Goal: Communication & Community: Connect with others

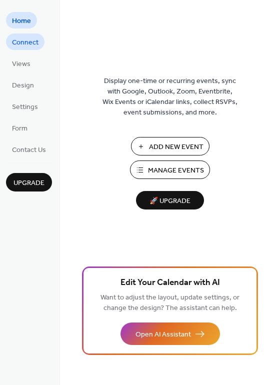
click at [21, 46] on span "Connect" at bounding box center [25, 42] width 26 height 10
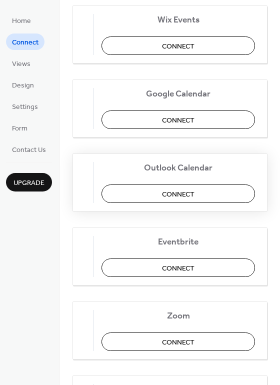
scroll to position [133, 0]
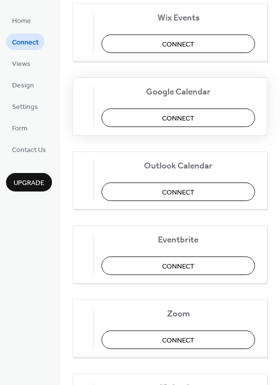
click at [186, 121] on span "Connect" at bounding box center [178, 118] width 32 height 10
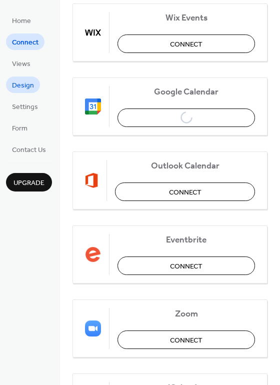
click at [21, 84] on span "Design" at bounding box center [23, 85] width 22 height 10
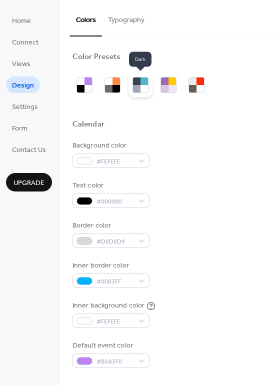
click at [137, 83] on div at bounding box center [136, 80] width 7 height 7
click at [137, 86] on div at bounding box center [136, 88] width 7 height 7
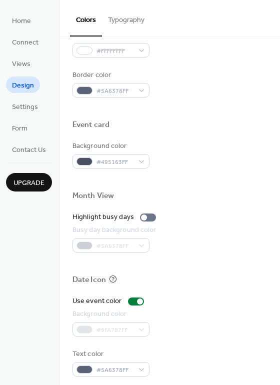
scroll to position [428, 0]
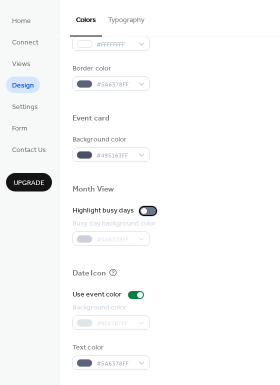
click at [147, 211] on div at bounding box center [148, 211] width 16 height 8
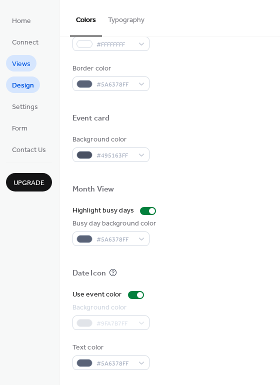
click at [23, 62] on span "Views" at bounding box center [21, 64] width 18 height 10
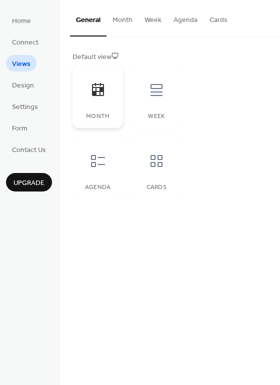
click at [109, 112] on div "Month" at bounding box center [97, 96] width 50 height 63
click at [112, 19] on button "Month" at bounding box center [122, 17] width 32 height 35
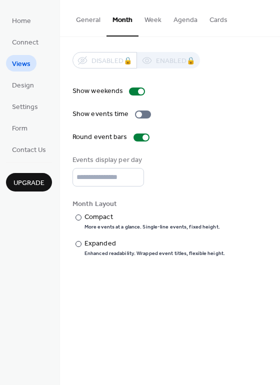
click at [94, 23] on button "General" at bounding box center [88, 17] width 36 height 35
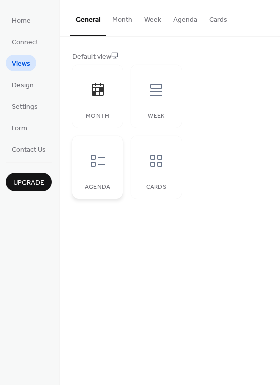
click at [92, 178] on div "Agenda" at bounding box center [97, 167] width 50 height 63
click at [155, 173] on div at bounding box center [156, 161] width 30 height 30
click at [158, 108] on div "Week" at bounding box center [156, 96] width 50 height 63
click at [104, 178] on div "Agenda" at bounding box center [97, 167] width 50 height 63
click at [100, 82] on icon at bounding box center [98, 90] width 16 height 16
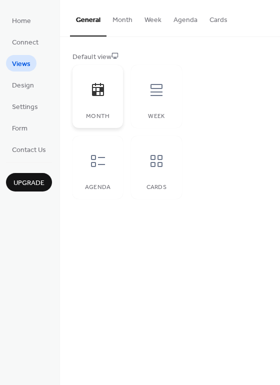
click at [105, 97] on icon at bounding box center [98, 90] width 16 height 16
click at [158, 98] on div at bounding box center [156, 90] width 30 height 30
click at [104, 176] on div "Agenda" at bounding box center [97, 167] width 50 height 63
click at [97, 94] on icon at bounding box center [98, 90] width 16 height 16
click at [218, 22] on button "Cards" at bounding box center [218, 17] width 30 height 35
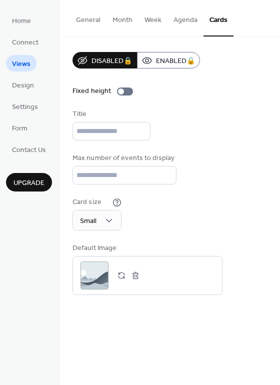
click at [144, 22] on button "Week" at bounding box center [152, 17] width 29 height 35
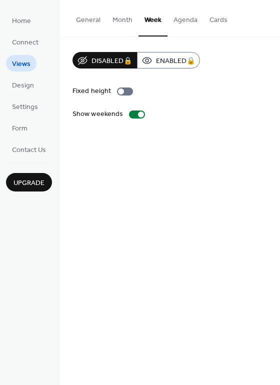
click at [125, 20] on button "Month" at bounding box center [122, 17] width 32 height 35
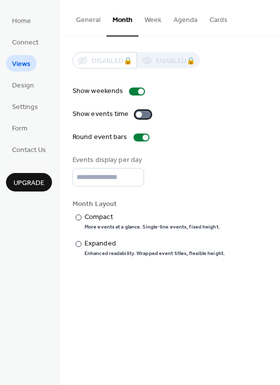
click at [142, 113] on div at bounding box center [143, 114] width 16 height 8
click at [134, 179] on input "*" at bounding box center [107, 177] width 71 height 18
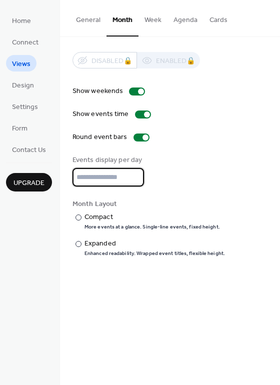
click at [134, 179] on input "*" at bounding box center [107, 177] width 71 height 18
click at [134, 180] on input "*" at bounding box center [107, 177] width 71 height 18
click at [134, 174] on input "*" at bounding box center [107, 177] width 71 height 18
click at [135, 183] on input "*" at bounding box center [107, 177] width 71 height 18
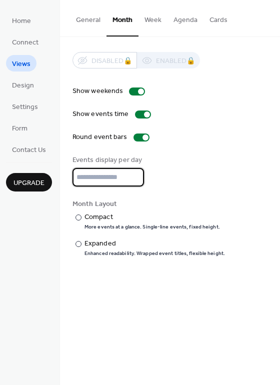
type input "*"
click at [132, 181] on input "*" at bounding box center [107, 177] width 71 height 18
click at [79, 215] on div at bounding box center [78, 217] width 6 height 6
click at [80, 244] on div at bounding box center [78, 244] width 6 height 6
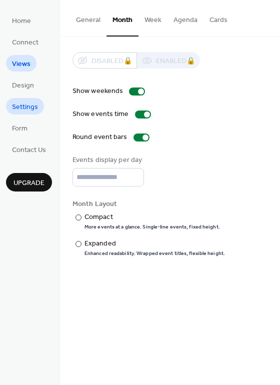
drag, startPoint x: 22, startPoint y: 84, endPoint x: 22, endPoint y: 102, distance: 17.5
click at [22, 84] on span "Design" at bounding box center [23, 85] width 22 height 10
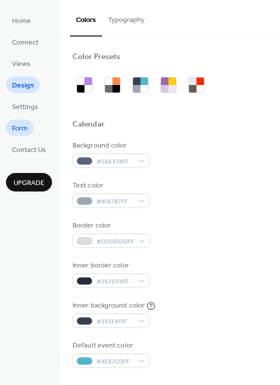
click at [26, 127] on span "Form" at bounding box center [19, 128] width 15 height 10
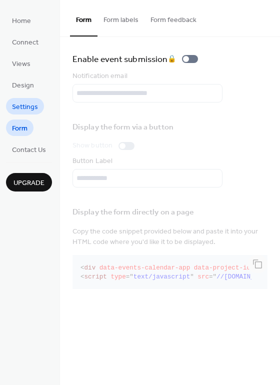
click at [26, 104] on span "Settings" at bounding box center [25, 107] width 26 height 10
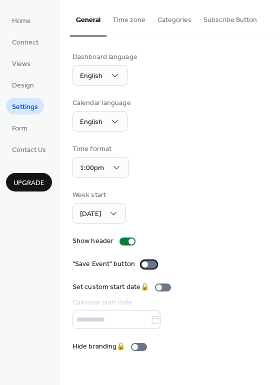
click at [151, 264] on div at bounding box center [149, 264] width 16 height 8
click at [27, 26] on span "Home" at bounding box center [21, 21] width 19 height 10
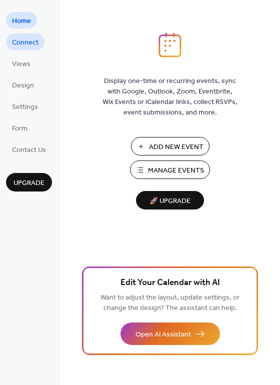
click at [28, 44] on span "Connect" at bounding box center [25, 42] width 26 height 10
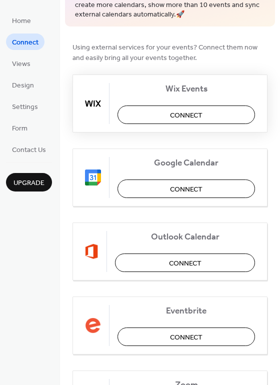
scroll to position [133, 0]
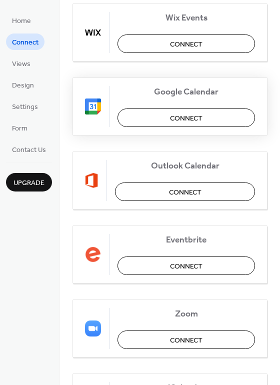
click at [190, 123] on span "Connect" at bounding box center [186, 118] width 32 height 10
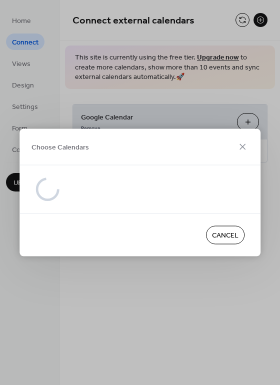
scroll to position [0, 0]
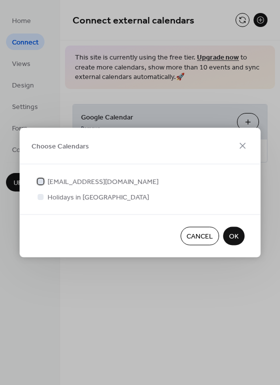
click at [53, 180] on span "[EMAIL_ADDRESS][DOMAIN_NAME]" at bounding box center [102, 182] width 111 height 10
click at [43, 198] on div at bounding box center [40, 196] width 6 height 6
click at [37, 197] on div at bounding box center [40, 196] width 10 height 10
click at [40, 197] on div at bounding box center [40, 196] width 6 height 6
click at [237, 240] on span "OK" at bounding box center [233, 236] width 9 height 10
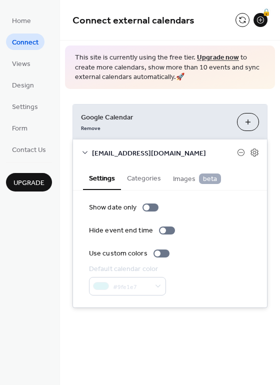
click at [143, 180] on button "Categories" at bounding box center [144, 177] width 46 height 23
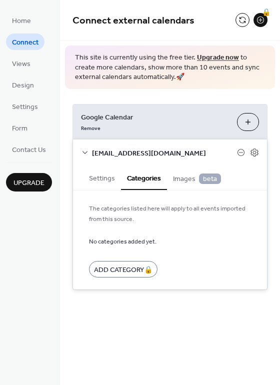
click at [181, 184] on span "Images beta" at bounding box center [197, 178] width 48 height 11
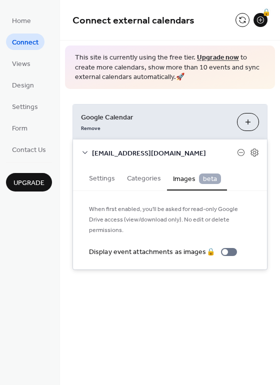
click at [100, 178] on button "Settings" at bounding box center [102, 177] width 38 height 23
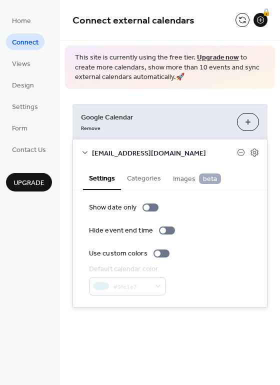
click at [256, 161] on div "[EMAIL_ADDRESS][DOMAIN_NAME]" at bounding box center [170, 152] width 194 height 26
click at [158, 254] on div at bounding box center [157, 253] width 6 height 6
click at [152, 182] on button "Categories" at bounding box center [144, 177] width 46 height 23
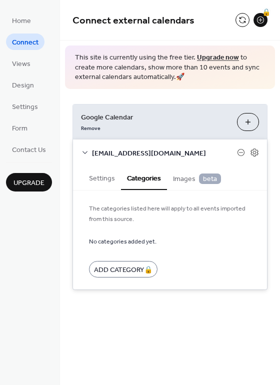
click at [190, 180] on span "Images beta" at bounding box center [197, 178] width 48 height 11
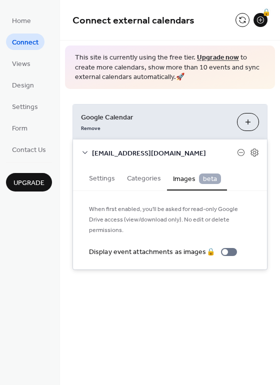
click at [99, 178] on button "Settings" at bounding box center [102, 177] width 38 height 23
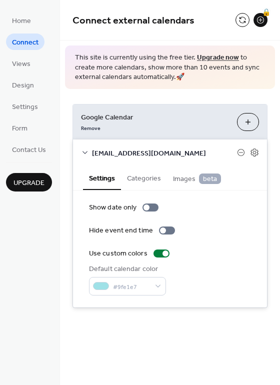
click at [178, 180] on span "Images beta" at bounding box center [197, 178] width 48 height 11
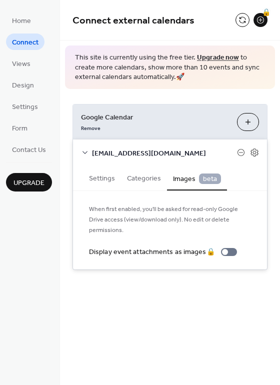
click at [116, 180] on button "Settings" at bounding box center [102, 177] width 38 height 23
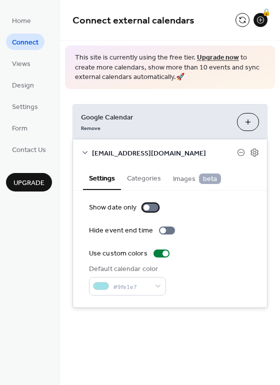
click at [150, 208] on div at bounding box center [150, 207] width 16 height 8
